Goal: Find specific page/section: Find specific page/section

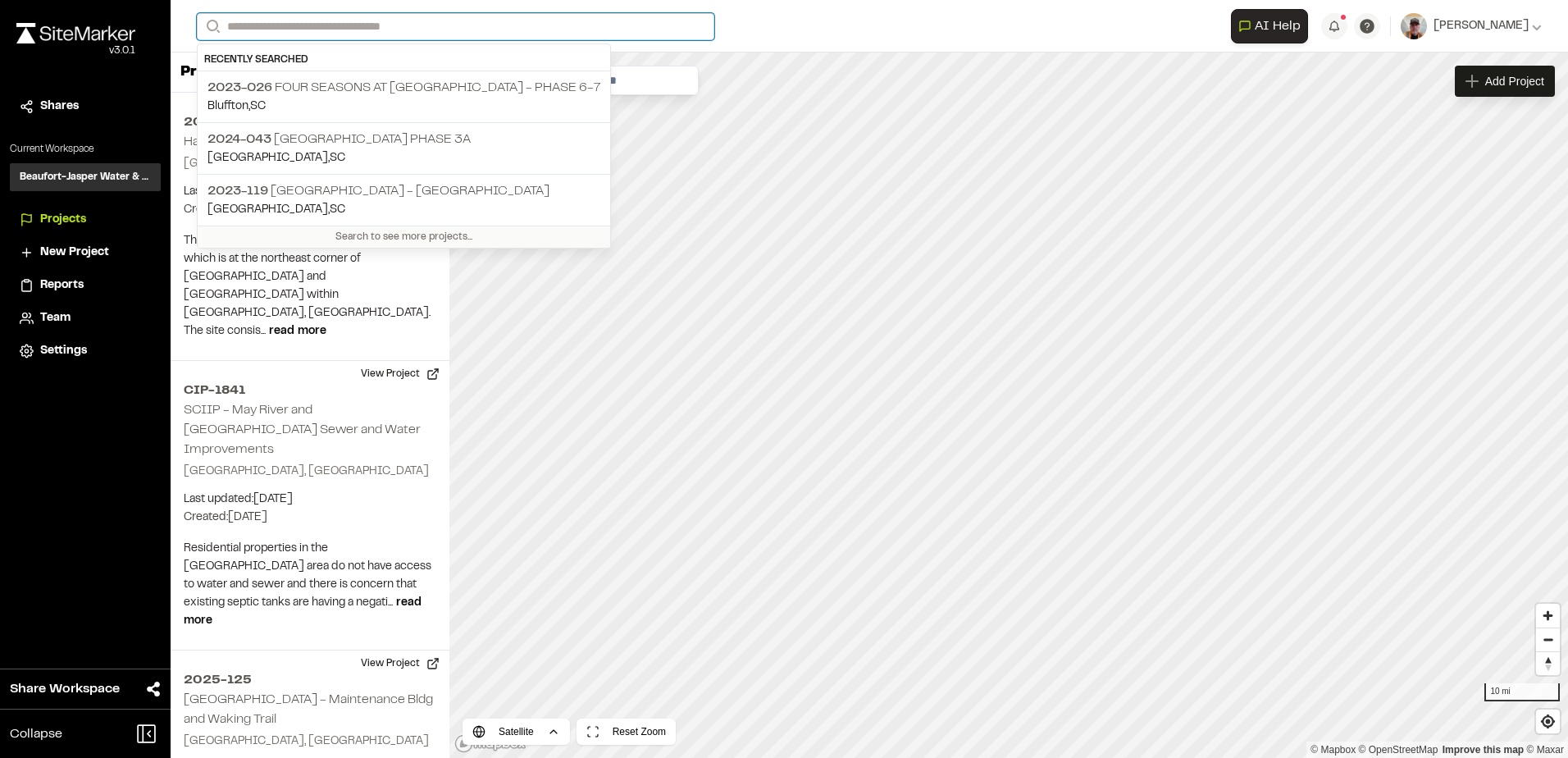
click at [270, 29] on input "Search" at bounding box center [455, 27] width 517 height 27
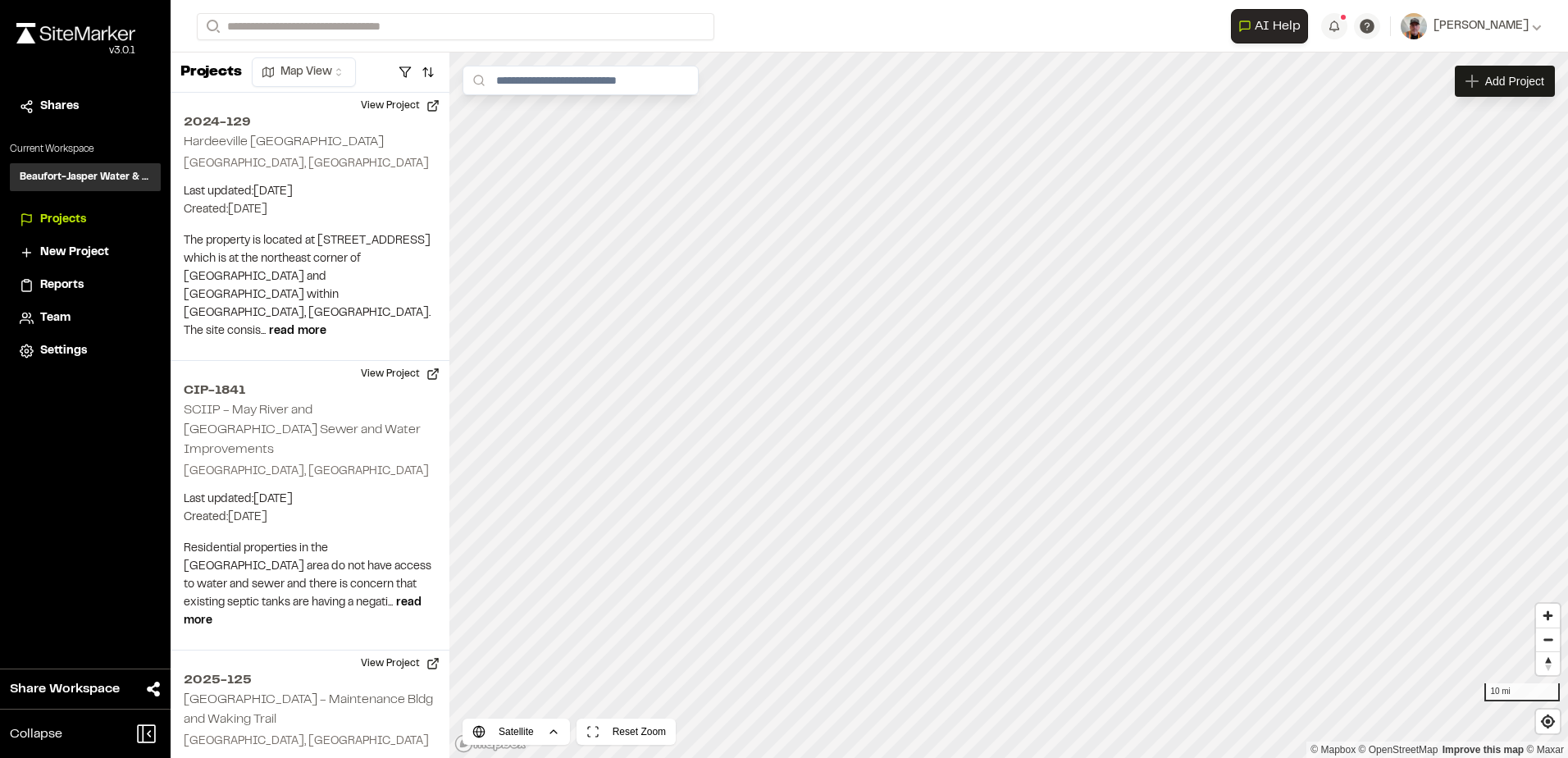
click at [364, 93] on p "2023-026 Four Seasons at [GEOGRAPHIC_DATA] - Phase 6-7" at bounding box center [403, 88] width 392 height 20
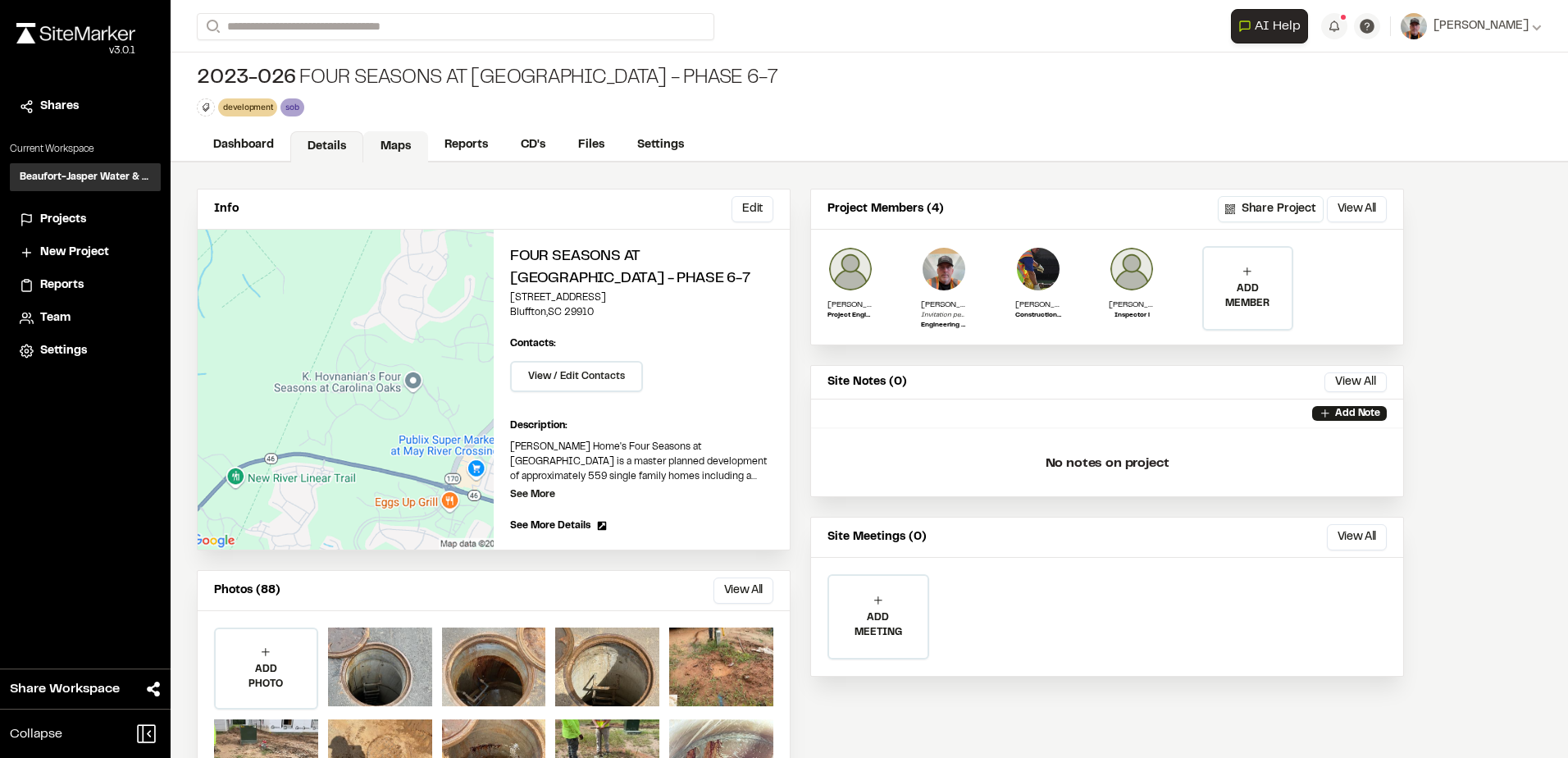
click at [408, 145] on link "Maps" at bounding box center [396, 146] width 65 height 31
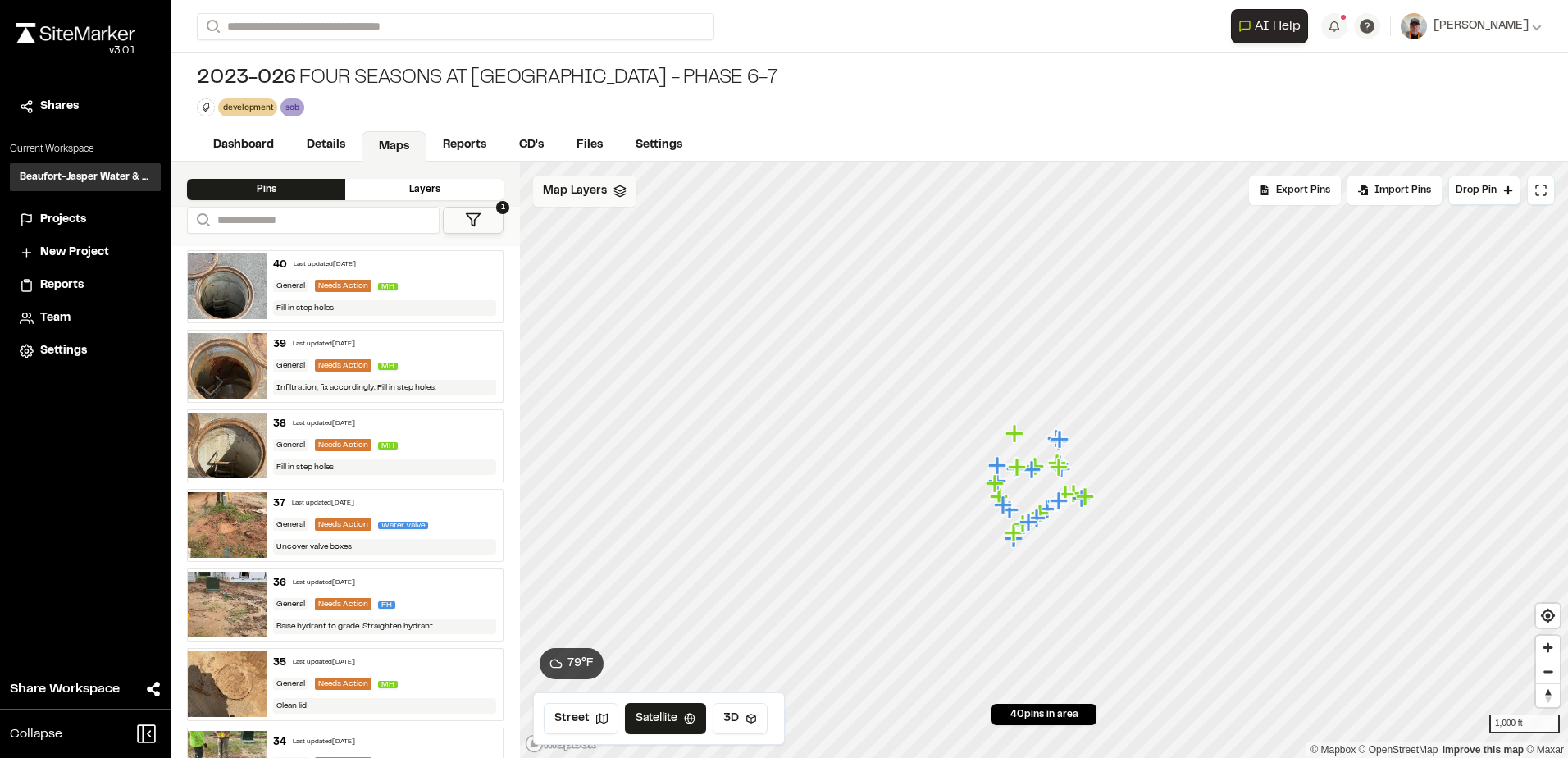
click at [613, 195] on icon at bounding box center [620, 190] width 13 height 13
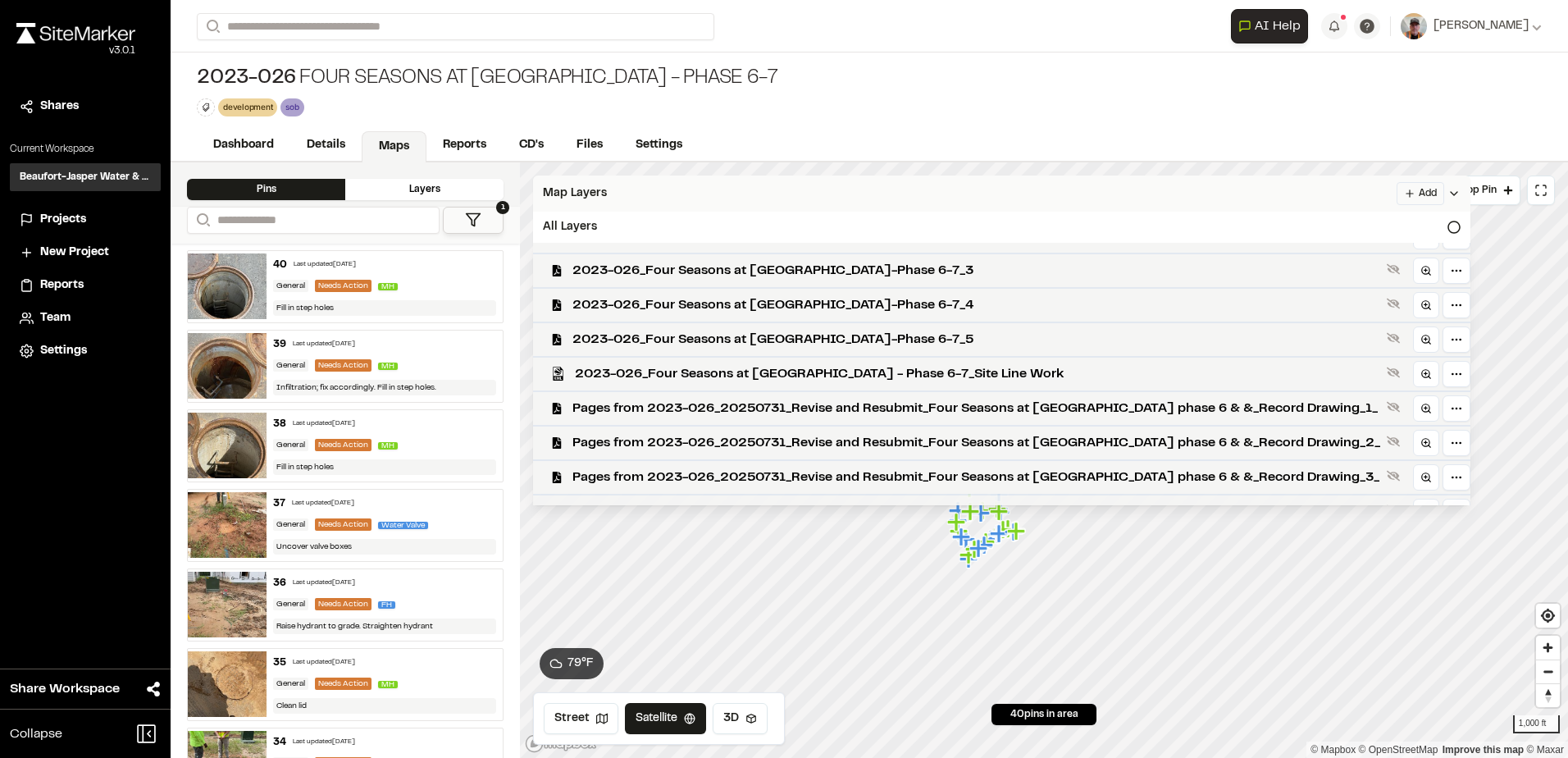
scroll to position [117, 0]
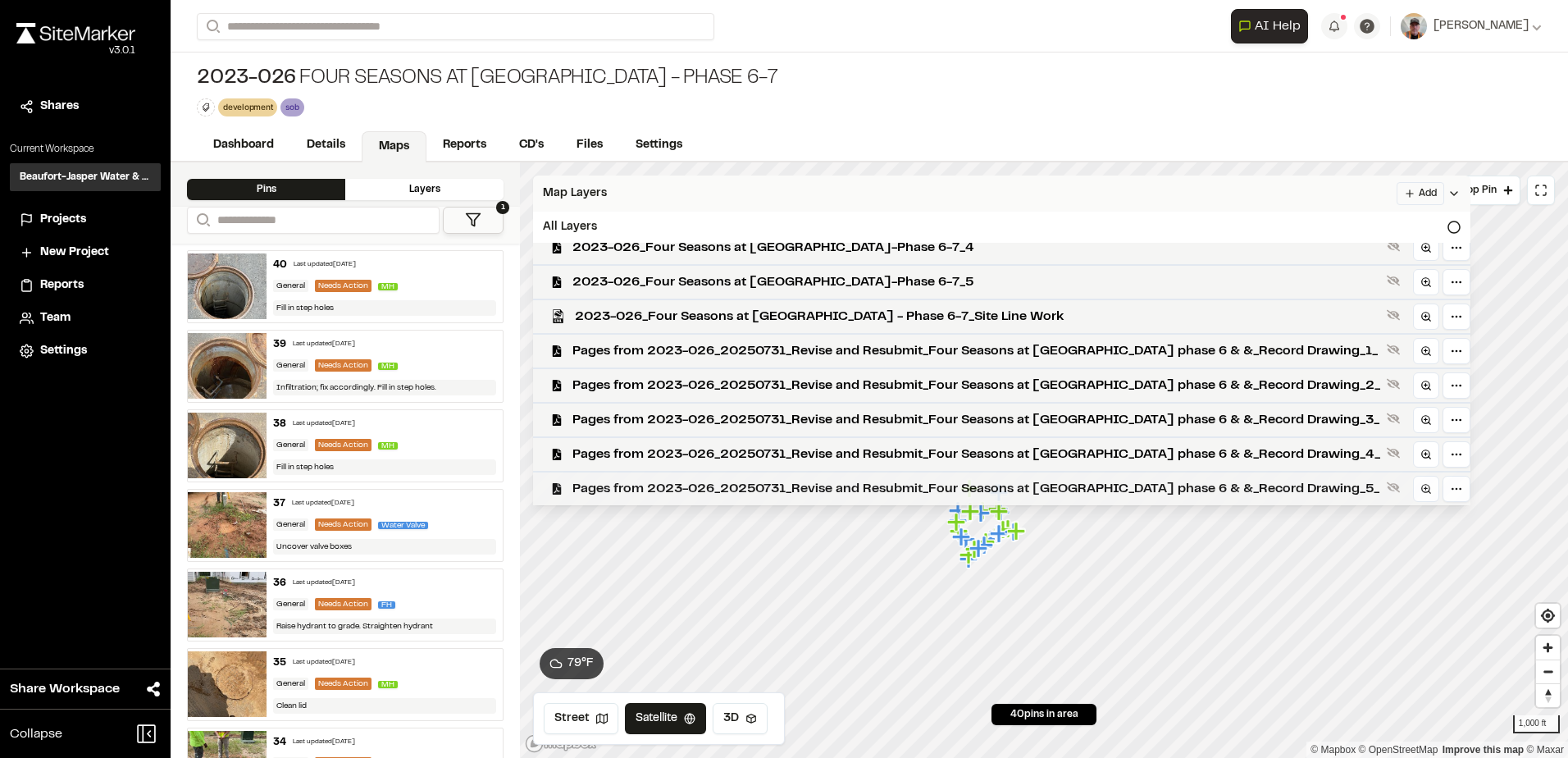
click at [895, 486] on span "Pages from 2023-026_20250731_Revise and Resubmit_Four Seasons at [GEOGRAPHIC_DA…" at bounding box center [976, 489] width 808 height 20
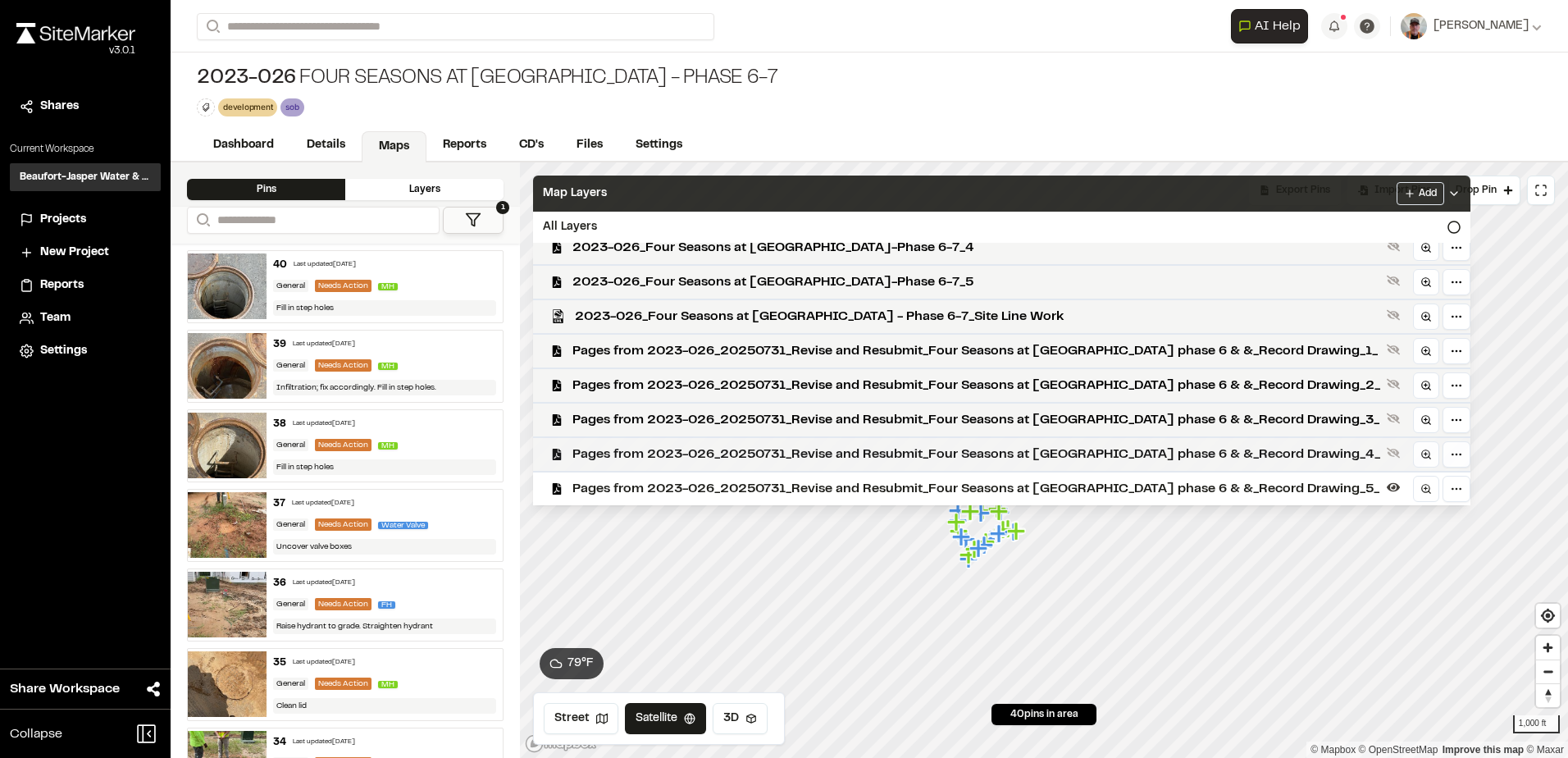
click at [933, 452] on span "Pages from 2023-026_20250731_Revise and Resubmit_Four Seasons at [GEOGRAPHIC_DA…" at bounding box center [976, 454] width 808 height 20
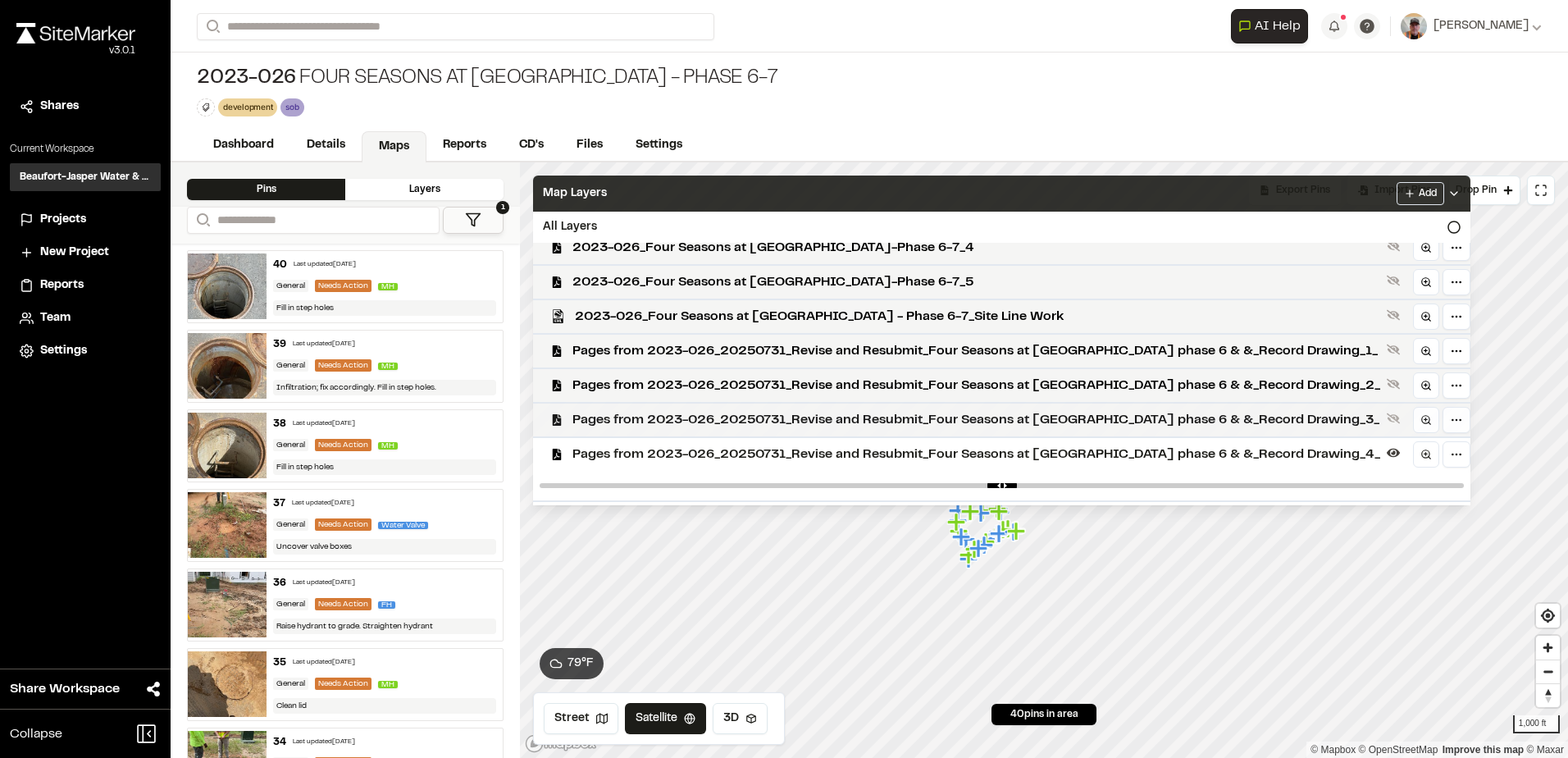
click at [930, 419] on span "Pages from 2023-026_20250731_Revise and Resubmit_Four Seasons at [GEOGRAPHIC_DA…" at bounding box center [976, 420] width 808 height 20
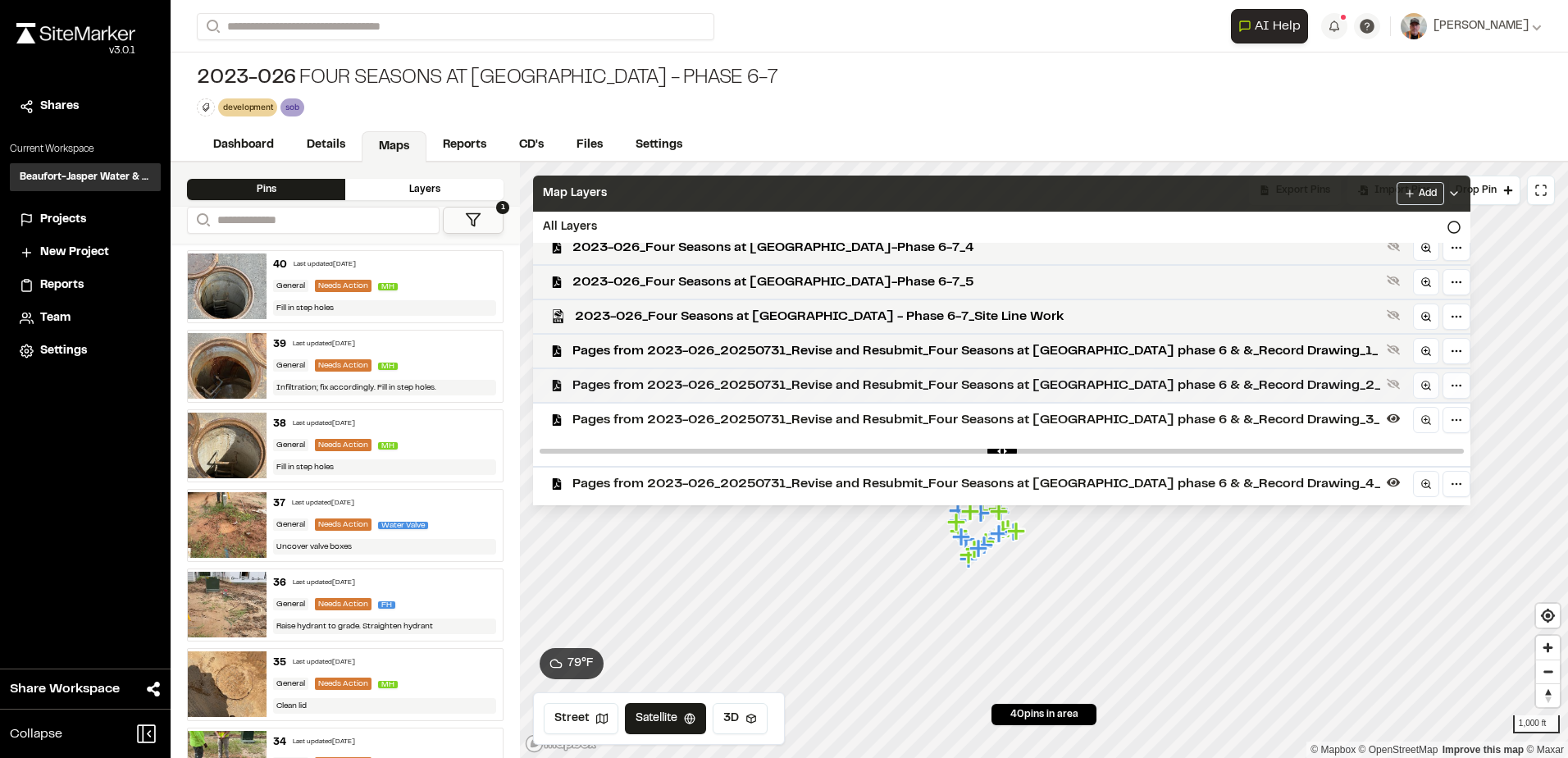
click at [930, 390] on span "Pages from 2023-026_20250731_Revise and Resubmit_Four Seasons at [GEOGRAPHIC_DA…" at bounding box center [976, 385] width 808 height 20
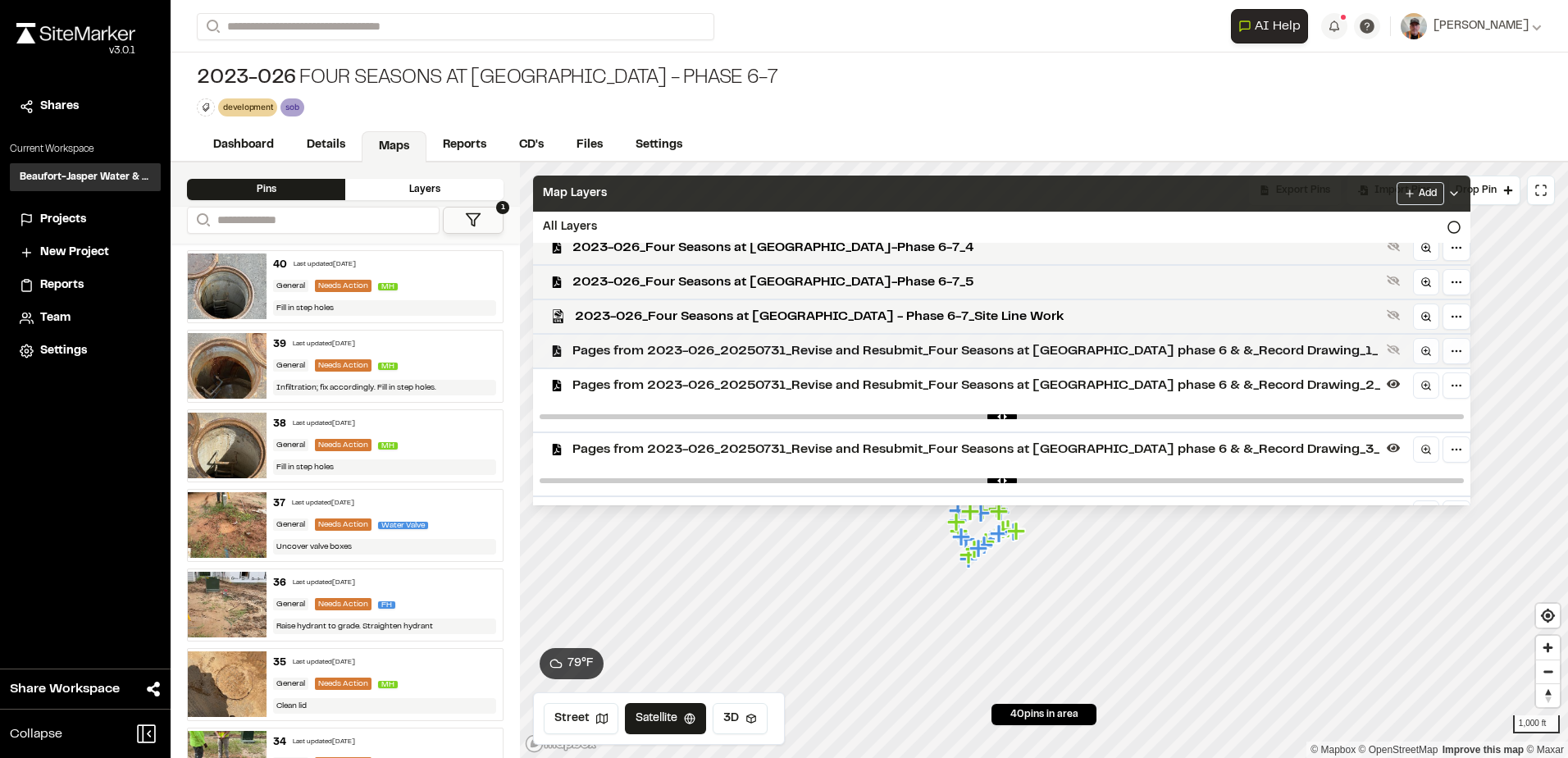
click at [937, 345] on span "Pages from 2023-026_20250731_Revise and Resubmit_Four Seasons at [GEOGRAPHIC_DA…" at bounding box center [976, 351] width 808 height 20
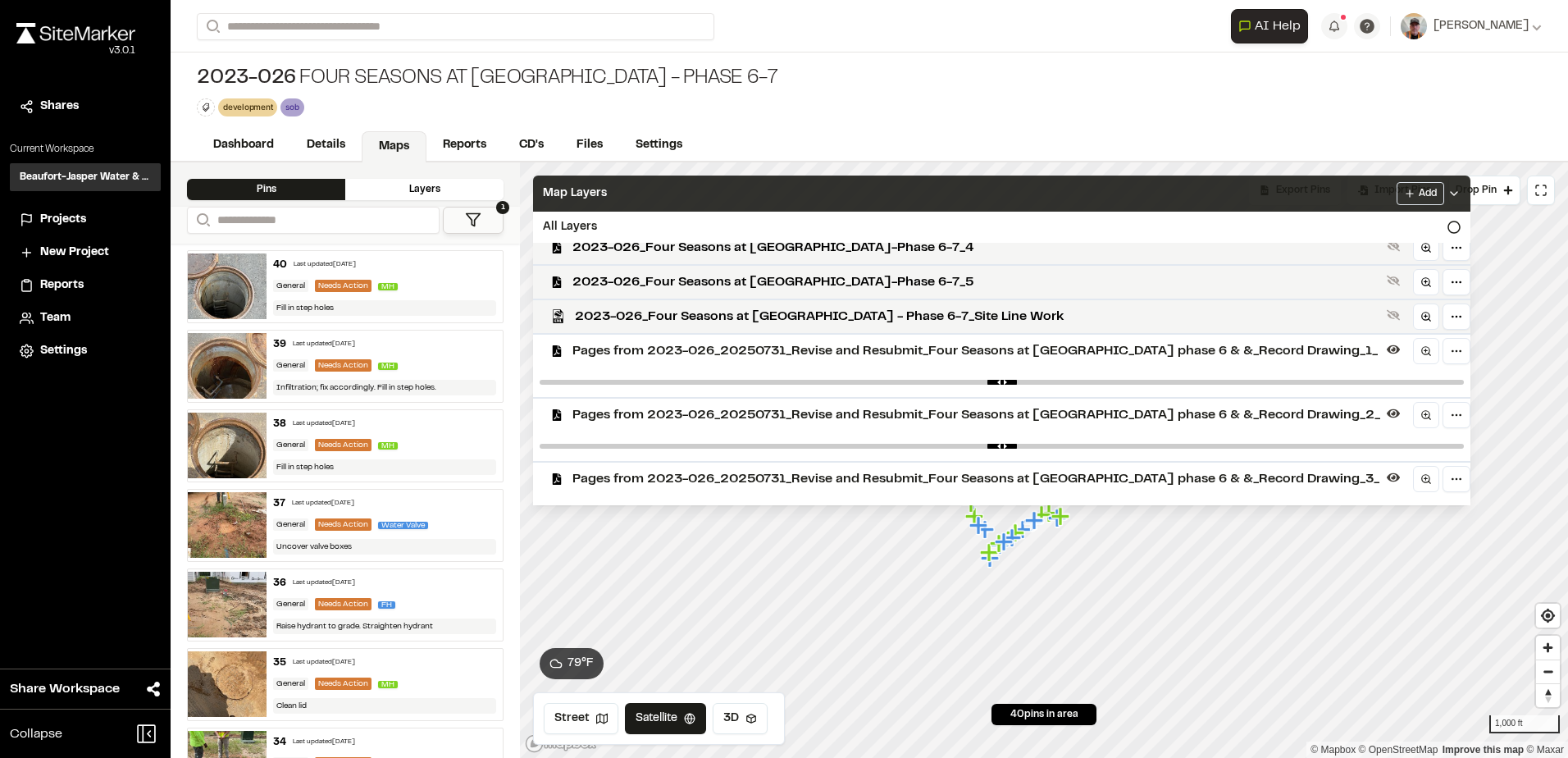
click at [1233, 184] on div "Map Layers Add" at bounding box center [1002, 193] width 938 height 36
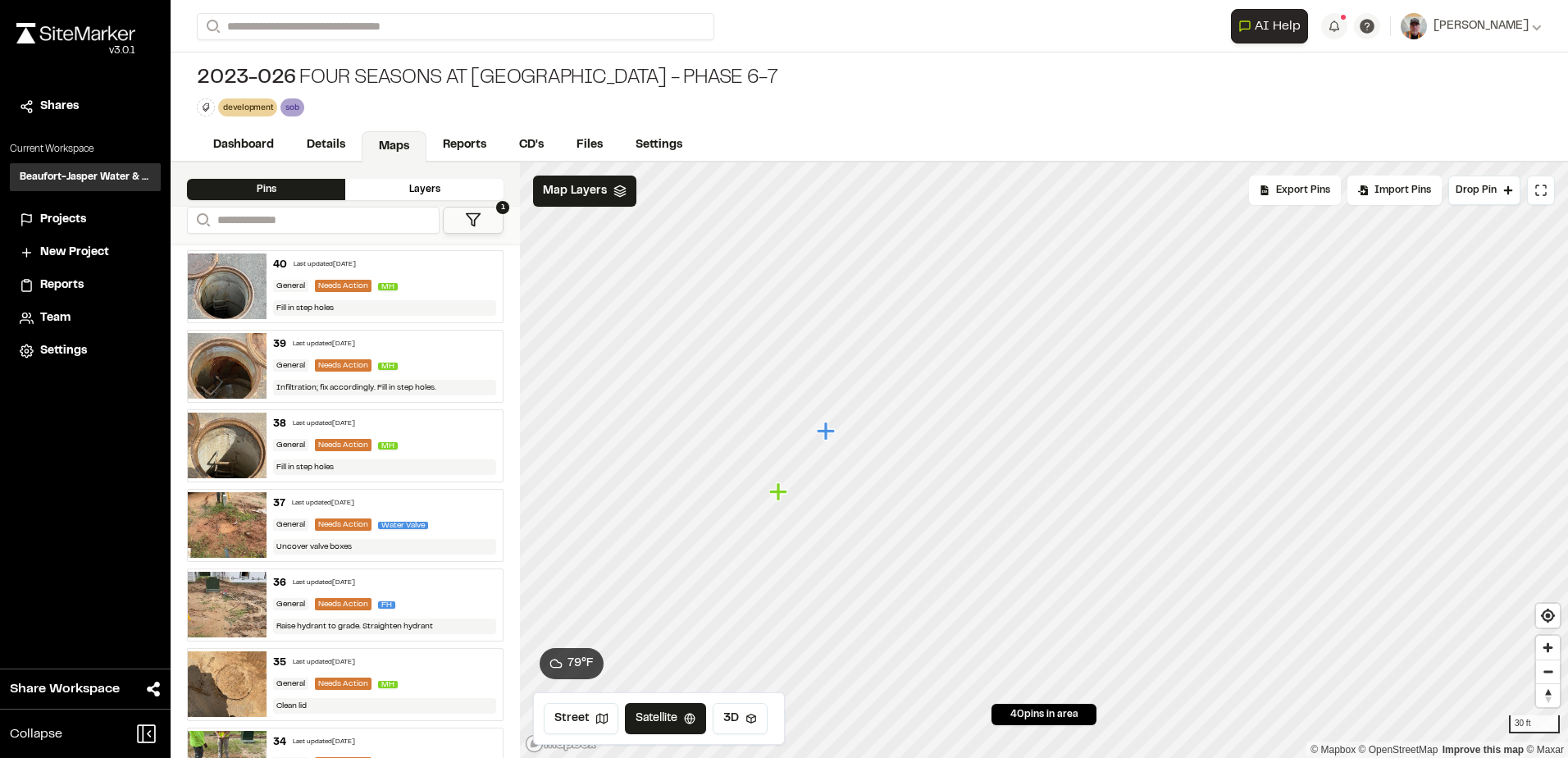
click at [824, 431] on icon "Map marker" at bounding box center [826, 430] width 18 height 18
click at [1074, 652] on icon "Map marker" at bounding box center [1070, 651] width 18 height 18
